Goal: Entertainment & Leisure: Consume media (video, audio)

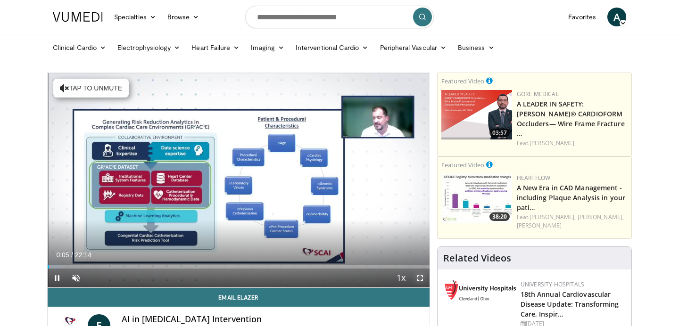
click at [420, 276] on span "Video Player" at bounding box center [420, 278] width 19 height 19
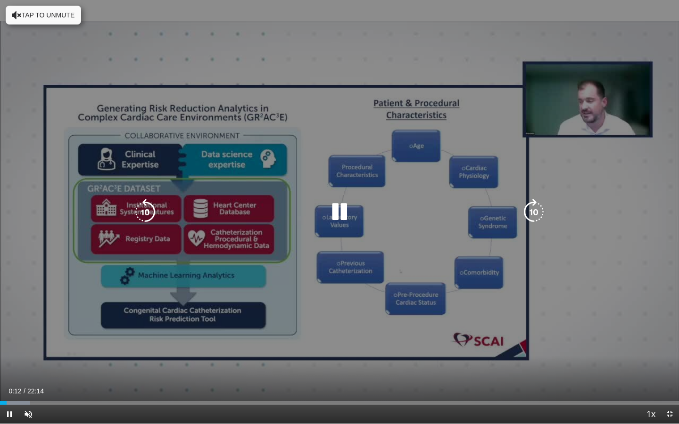
click at [338, 208] on icon "Video Player" at bounding box center [339, 212] width 26 height 26
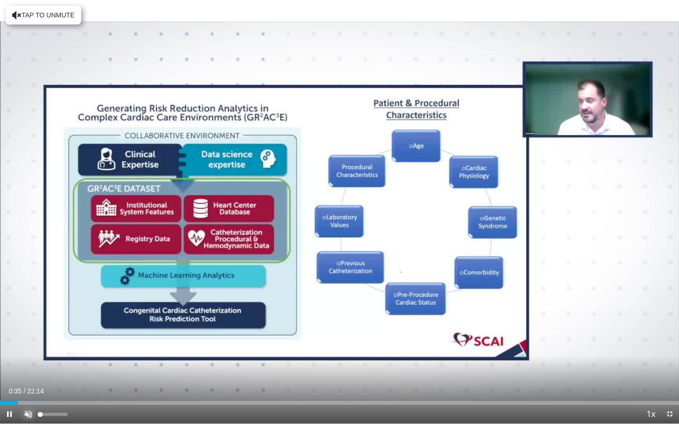
click at [27, 326] on span "Video Player" at bounding box center [28, 414] width 19 height 19
